Goal: Complete application form

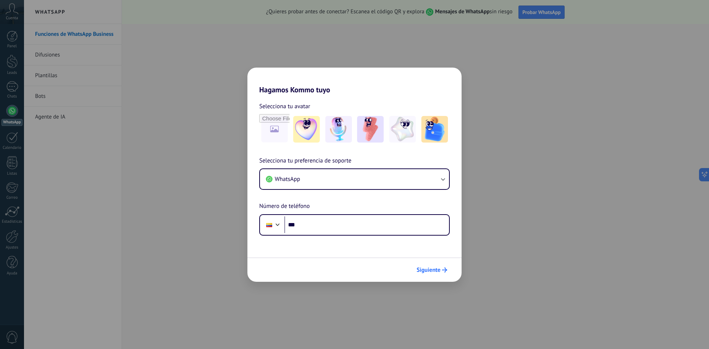
click at [427, 270] on span "Siguiente" at bounding box center [429, 269] width 24 height 5
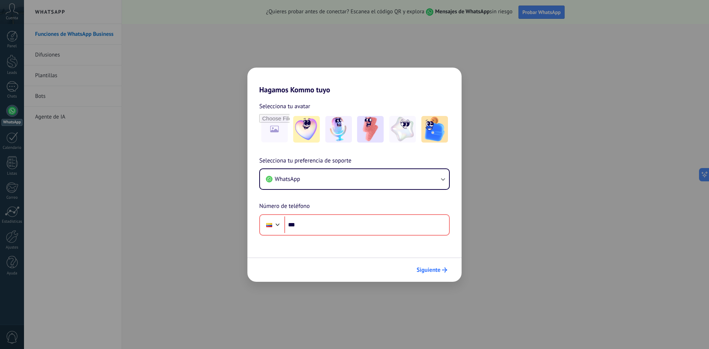
click at [438, 273] on span "Siguiente" at bounding box center [429, 269] width 24 height 5
